Goal: Contribute content

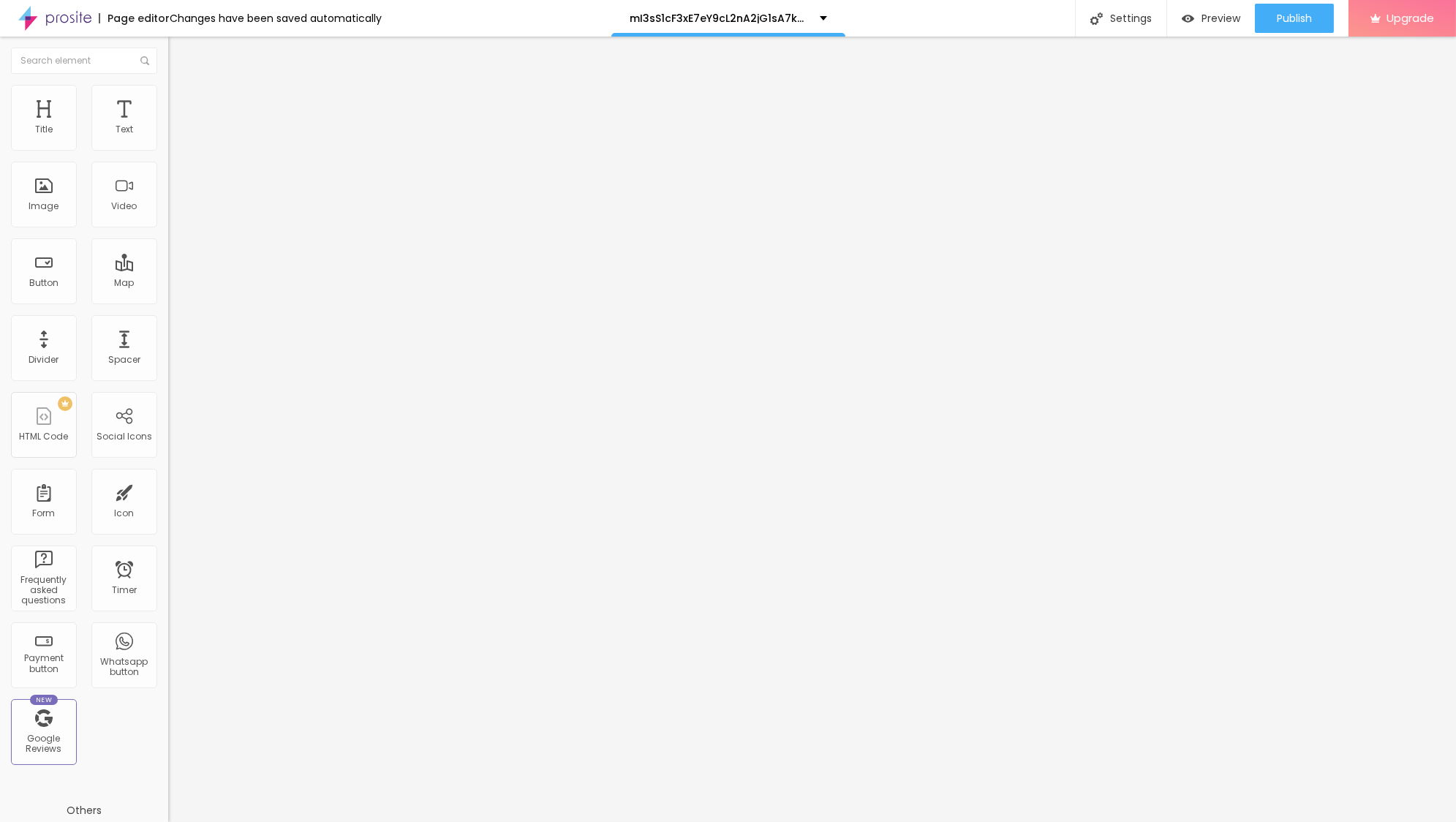
click at [168, 126] on span "Add image" at bounding box center [198, 119] width 60 height 12
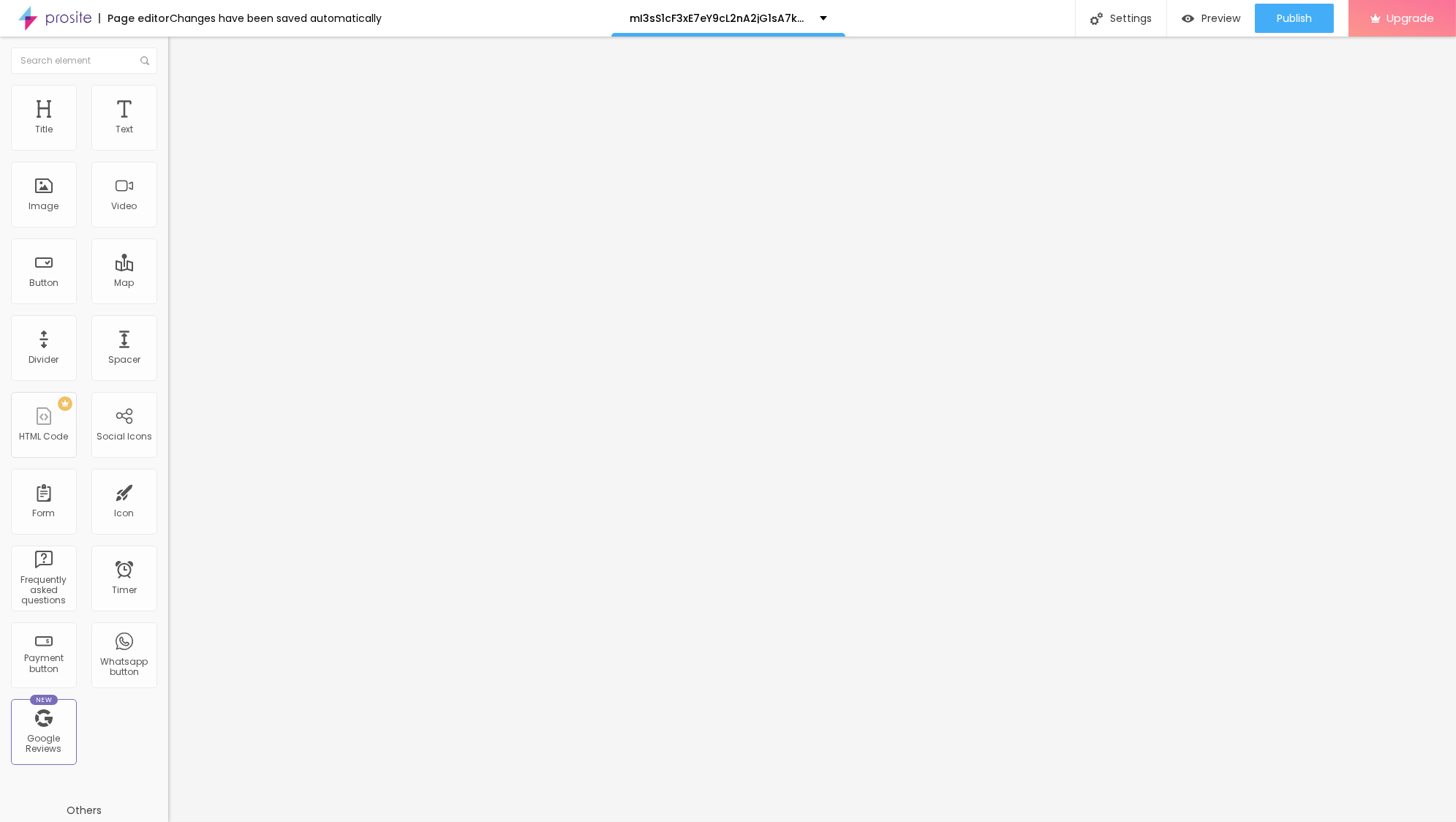
click at [168, 300] on input "https://" at bounding box center [256, 293] width 175 height 15
paste input "qk5hm4dh5ex0up7tg4na9sn6hb7em4cq-sharefile.waveslinkcable.com/"
type input "https://qk5hm4dh5ex0up7tg4na9sn6hb7em4cq-sharefile.waveslinkcable.com/"
click at [168, 326] on img at bounding box center [172, 322] width 7 height 7
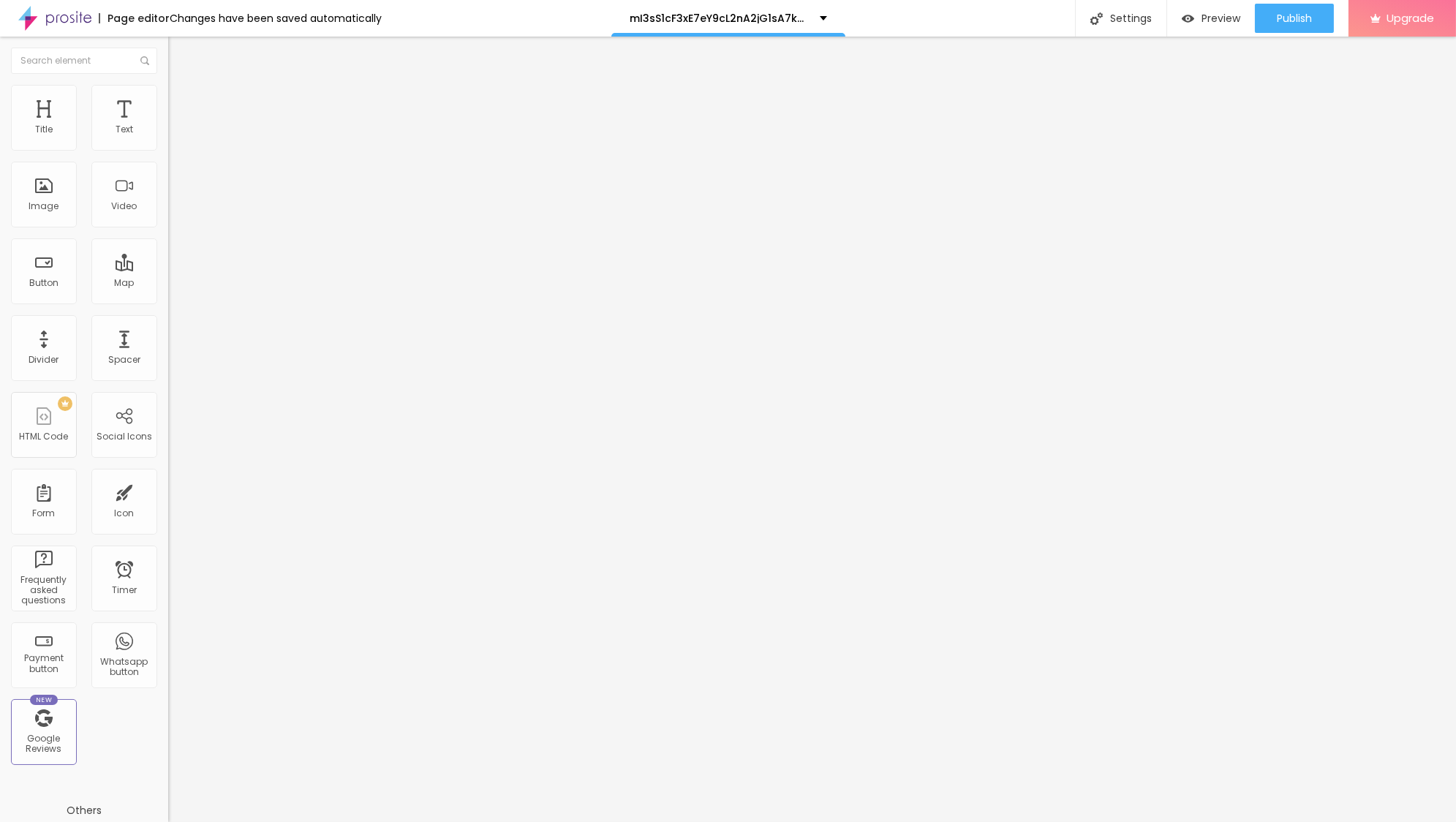
scroll to position [0, 0]
click at [1288, 13] on span "Publish" at bounding box center [1295, 18] width 35 height 12
click at [1292, 21] on span "Publish" at bounding box center [1295, 18] width 35 height 12
click at [1284, 22] on span "Publish" at bounding box center [1295, 18] width 35 height 12
